Goal: Download file/media

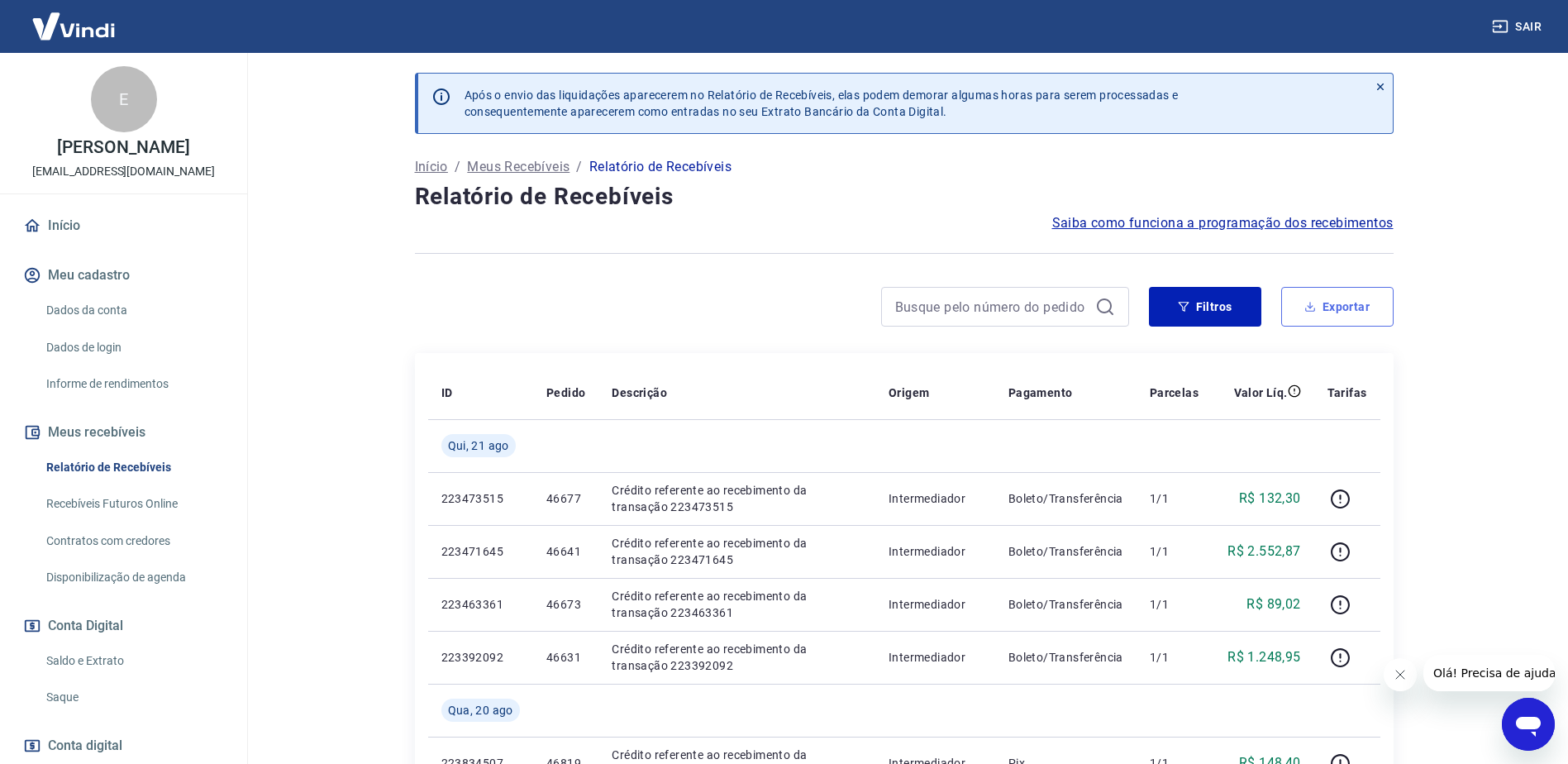
click at [1330, 320] on button "Exportar" at bounding box center [1338, 307] width 113 height 39
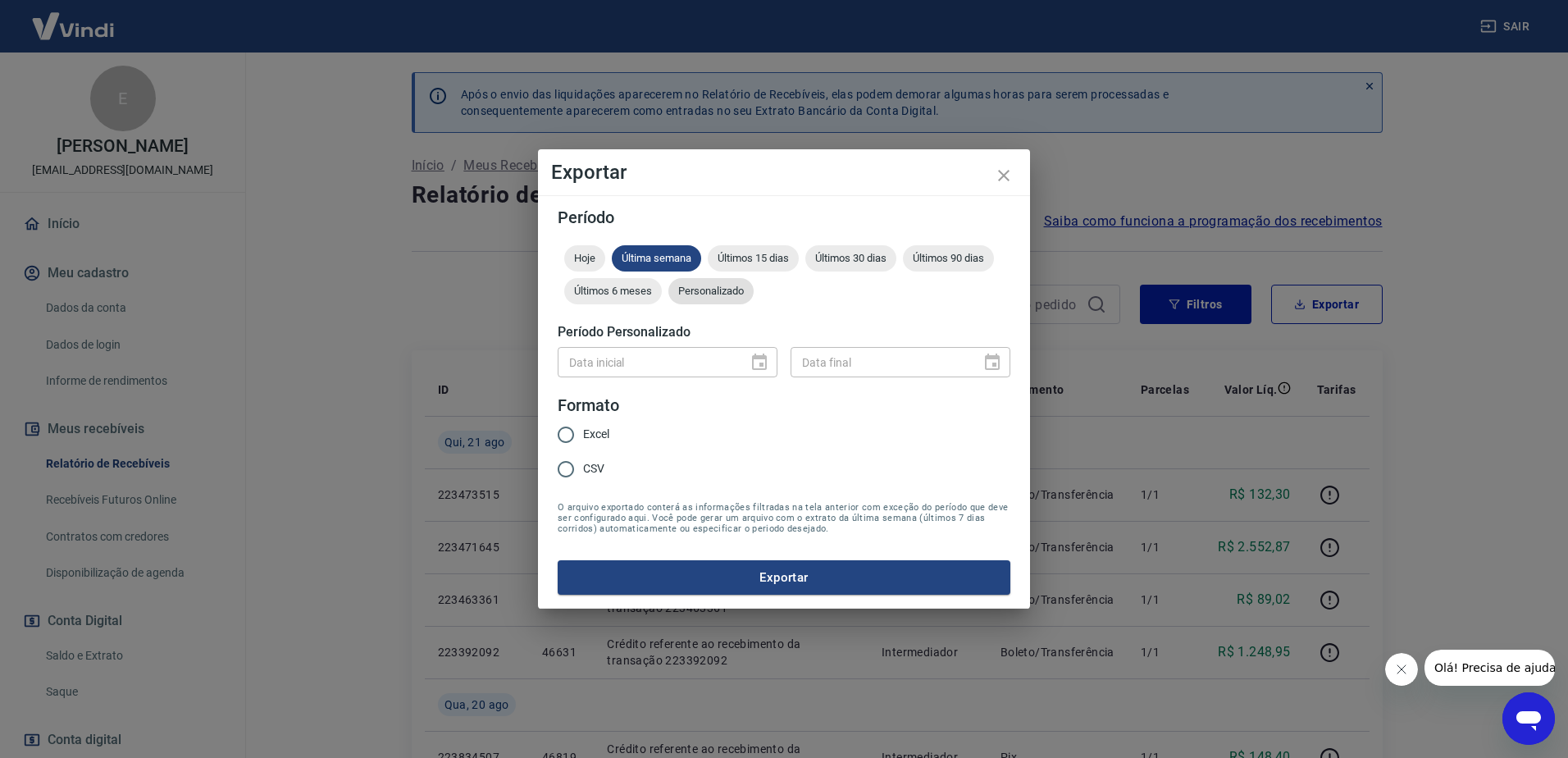
click at [738, 290] on span "Personalizado" at bounding box center [711, 291] width 86 height 12
click at [757, 360] on icon "Choose date" at bounding box center [759, 362] width 20 height 20
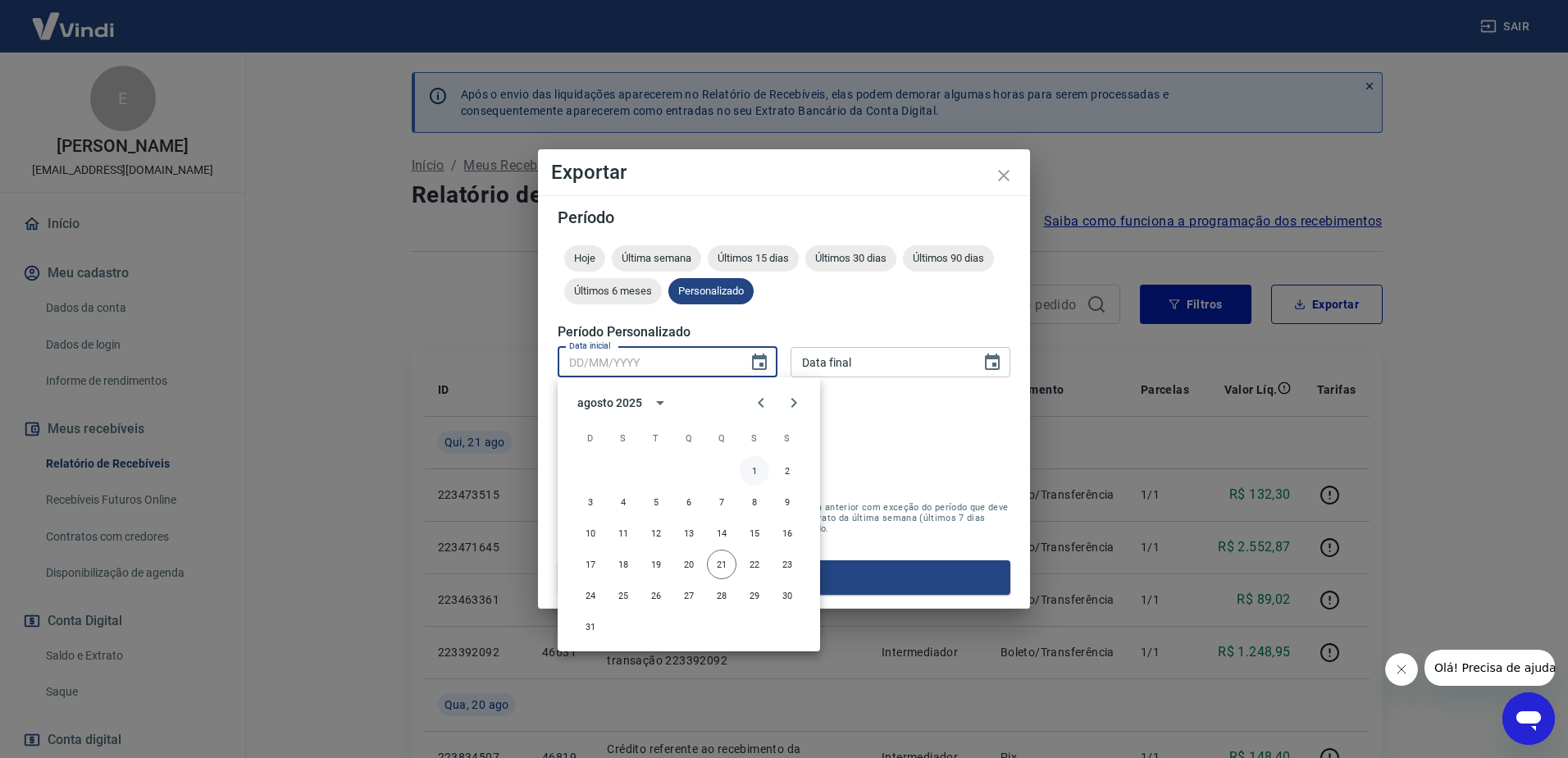
click at [757, 468] on button "1" at bounding box center [755, 471] width 30 height 30
type input "[DATE]"
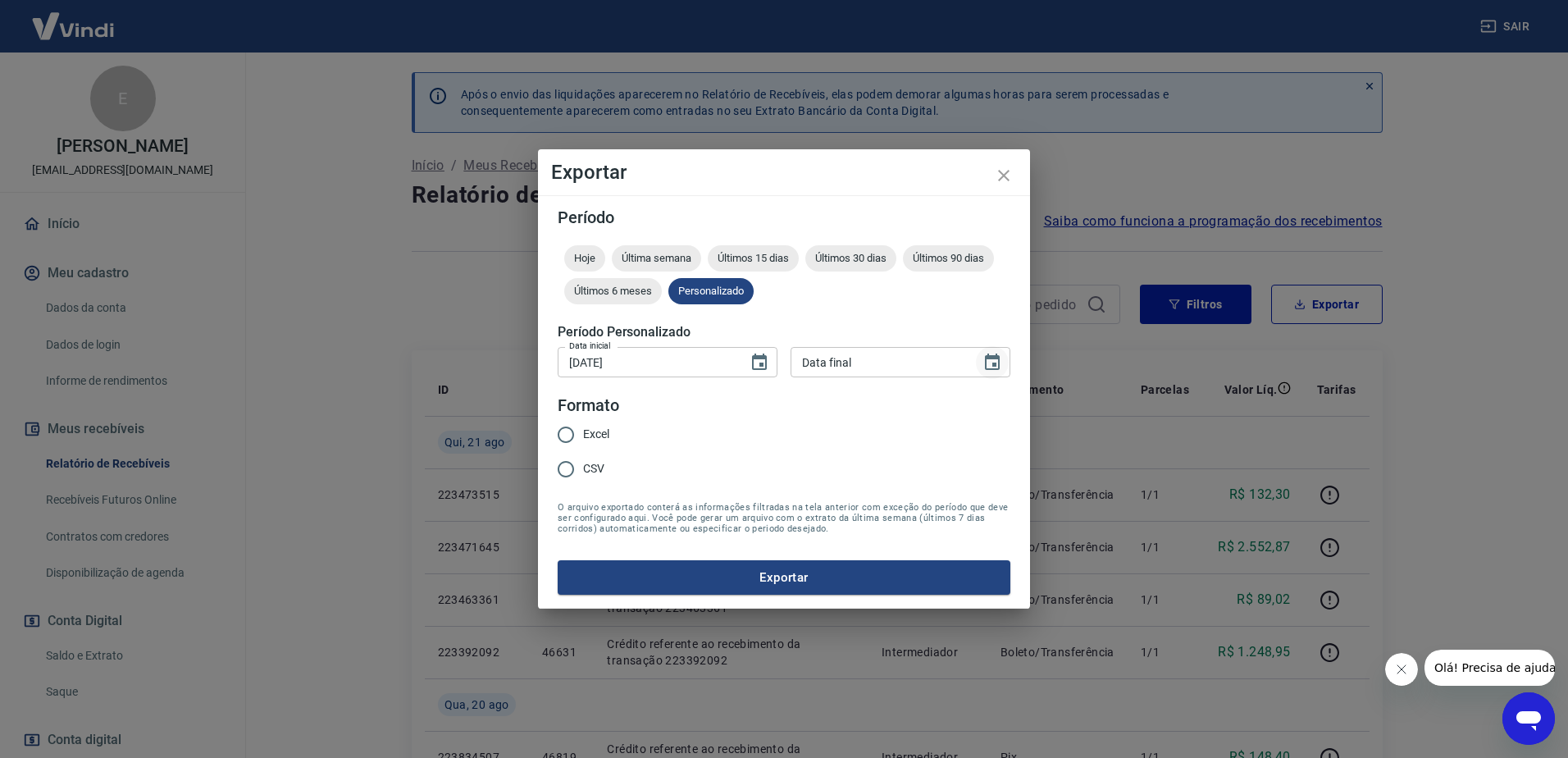
click at [999, 362] on icon "Choose date" at bounding box center [993, 362] width 15 height 17
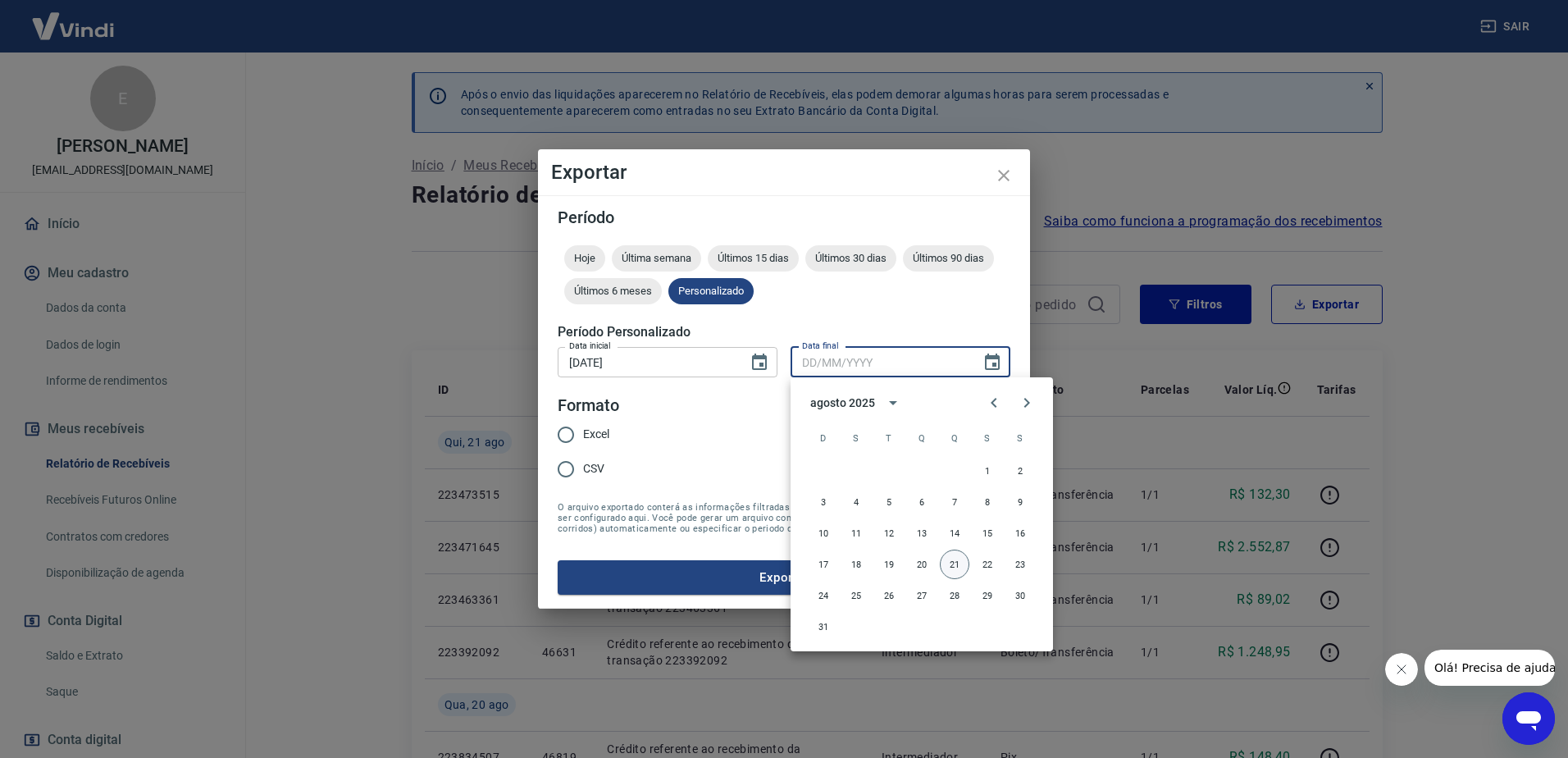
click at [956, 564] on button "21" at bounding box center [955, 564] width 30 height 30
type input "[DATE]"
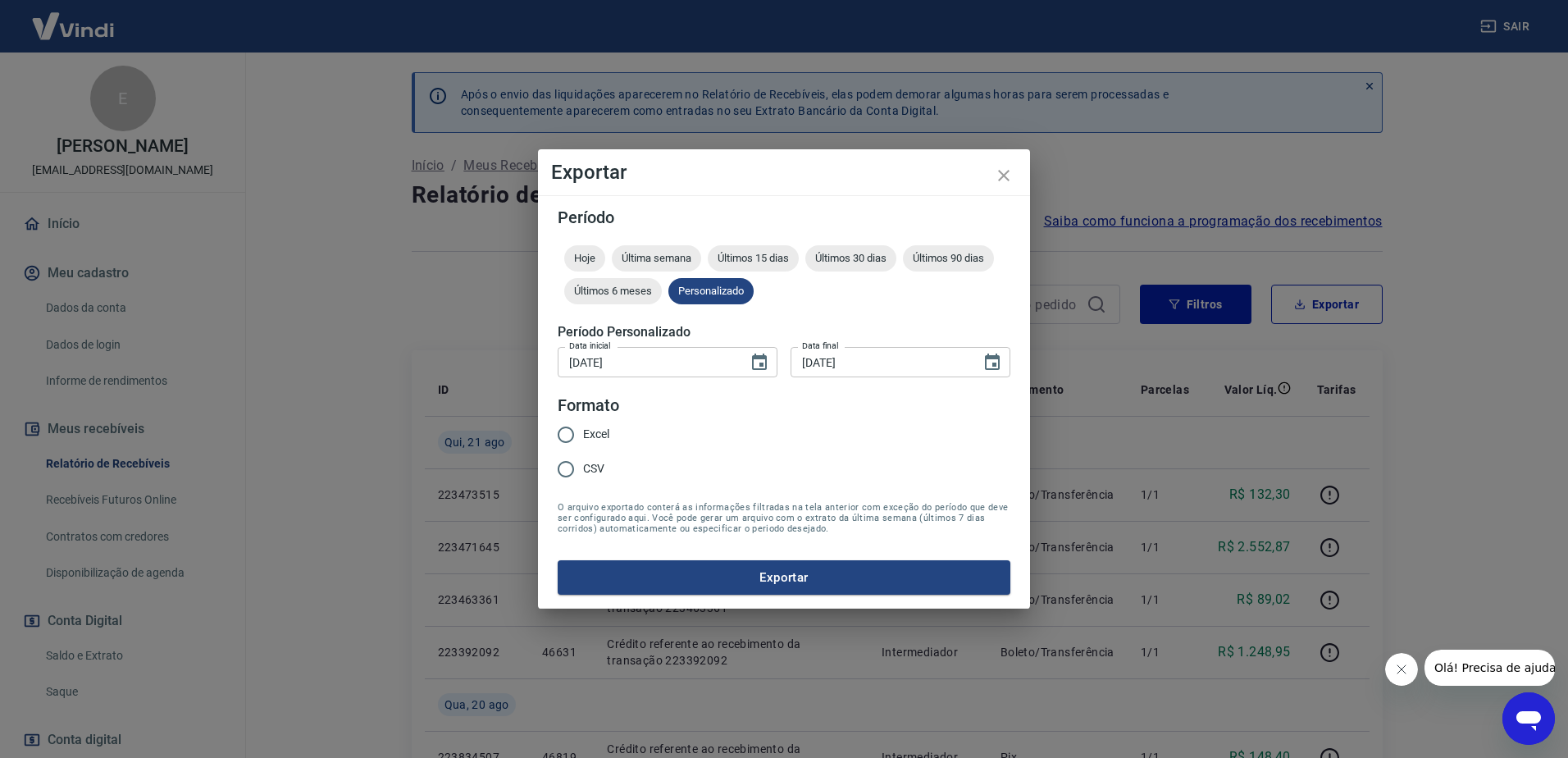
click at [614, 439] on div "Excel CSV" at bounding box center [590, 453] width 65 height 72
click at [600, 438] on span "Excel" at bounding box center [596, 434] width 26 height 18
click at [583, 438] on input "Excel" at bounding box center [565, 434] width 34 height 34
radio input "true"
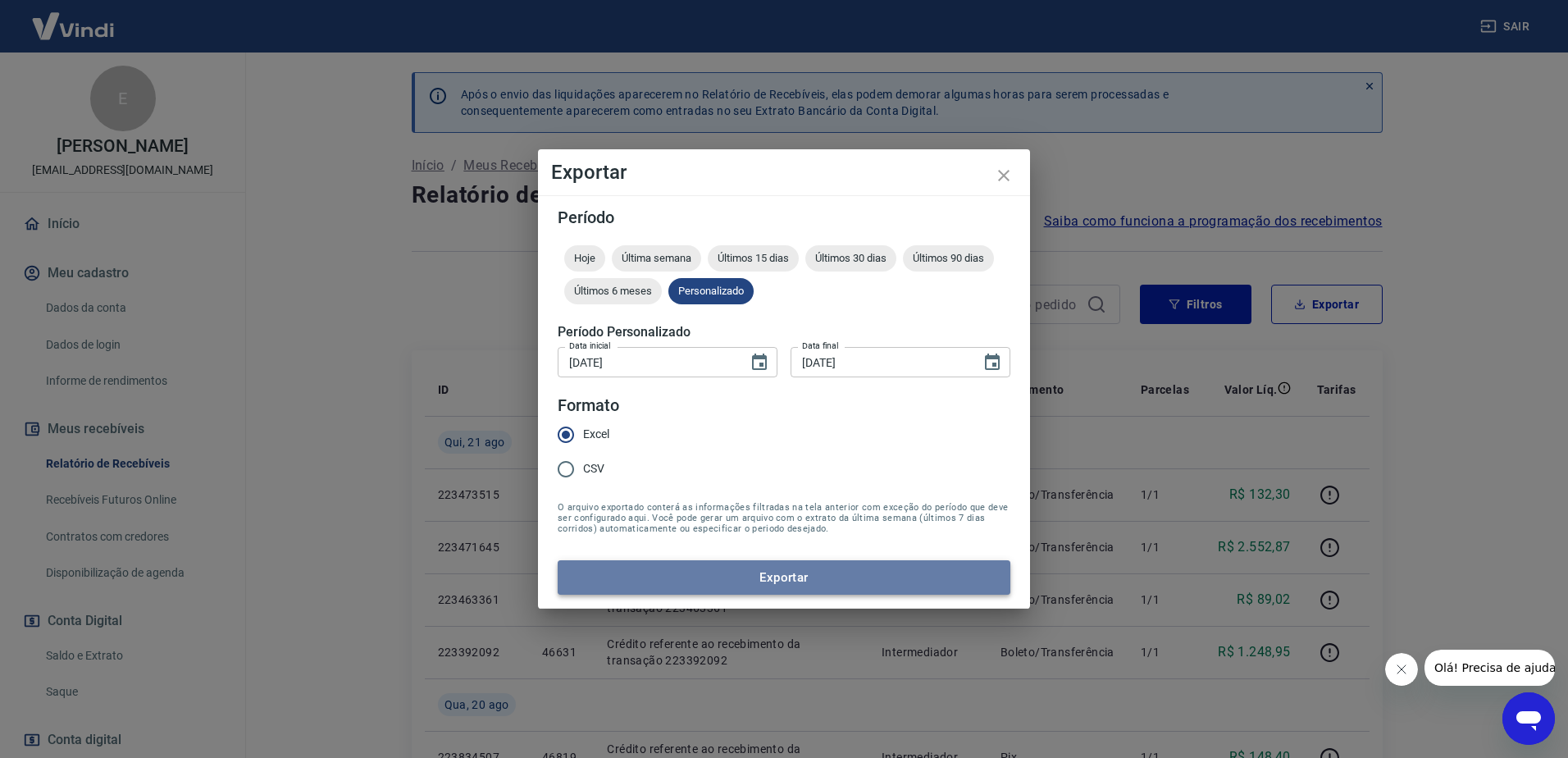
click at [858, 567] on button "Exportar" at bounding box center [784, 577] width 453 height 34
